Goal: Information Seeking & Learning: Learn about a topic

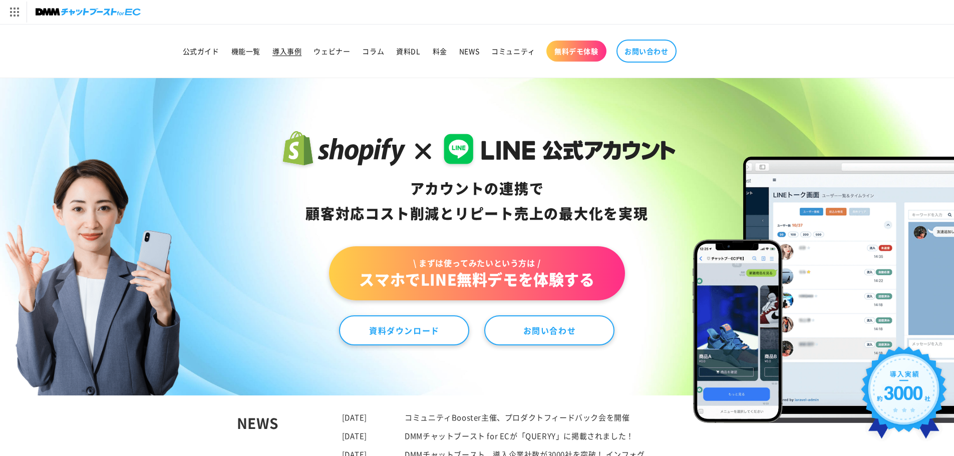
click at [301, 51] on span "導入事例" at bounding box center [286, 51] width 29 height 9
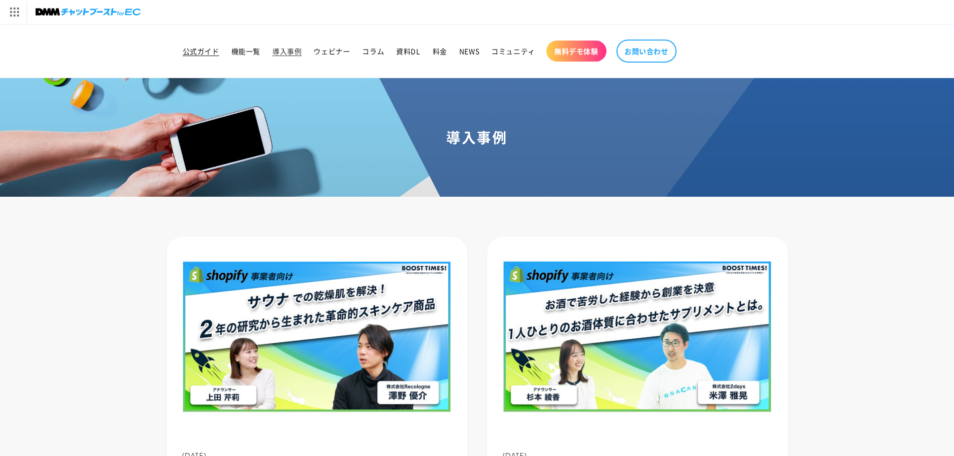
click at [225, 41] on link "公式ガイド" at bounding box center [201, 51] width 49 height 21
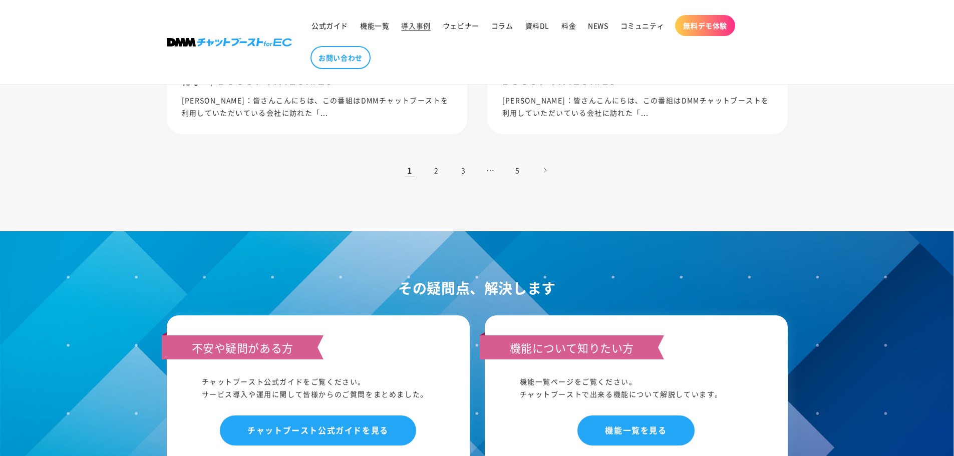
scroll to position [1152, 0]
